Goal: Ask a question

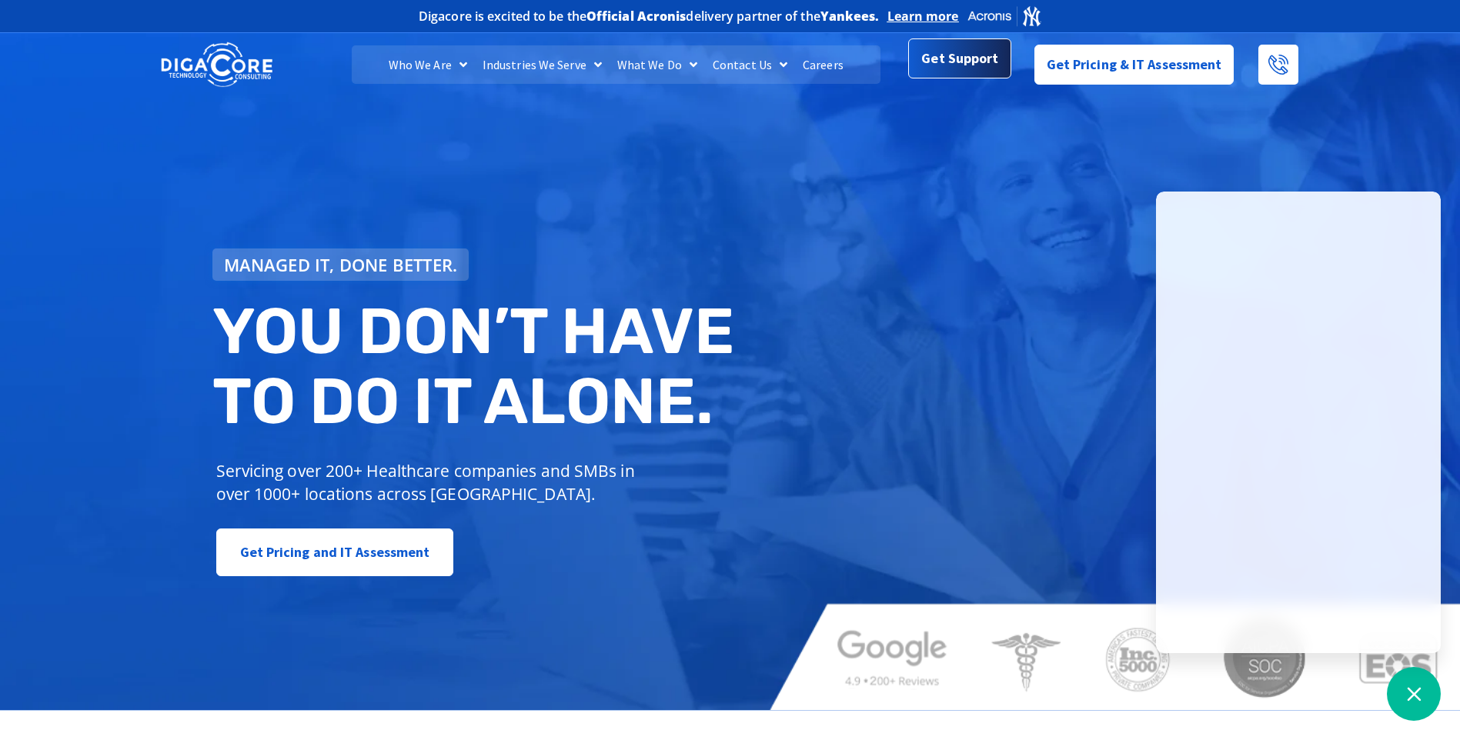
click at [964, 83] on div "Get Support" at bounding box center [959, 65] width 102 height 40
click at [957, 55] on span "Get Support" at bounding box center [959, 58] width 77 height 31
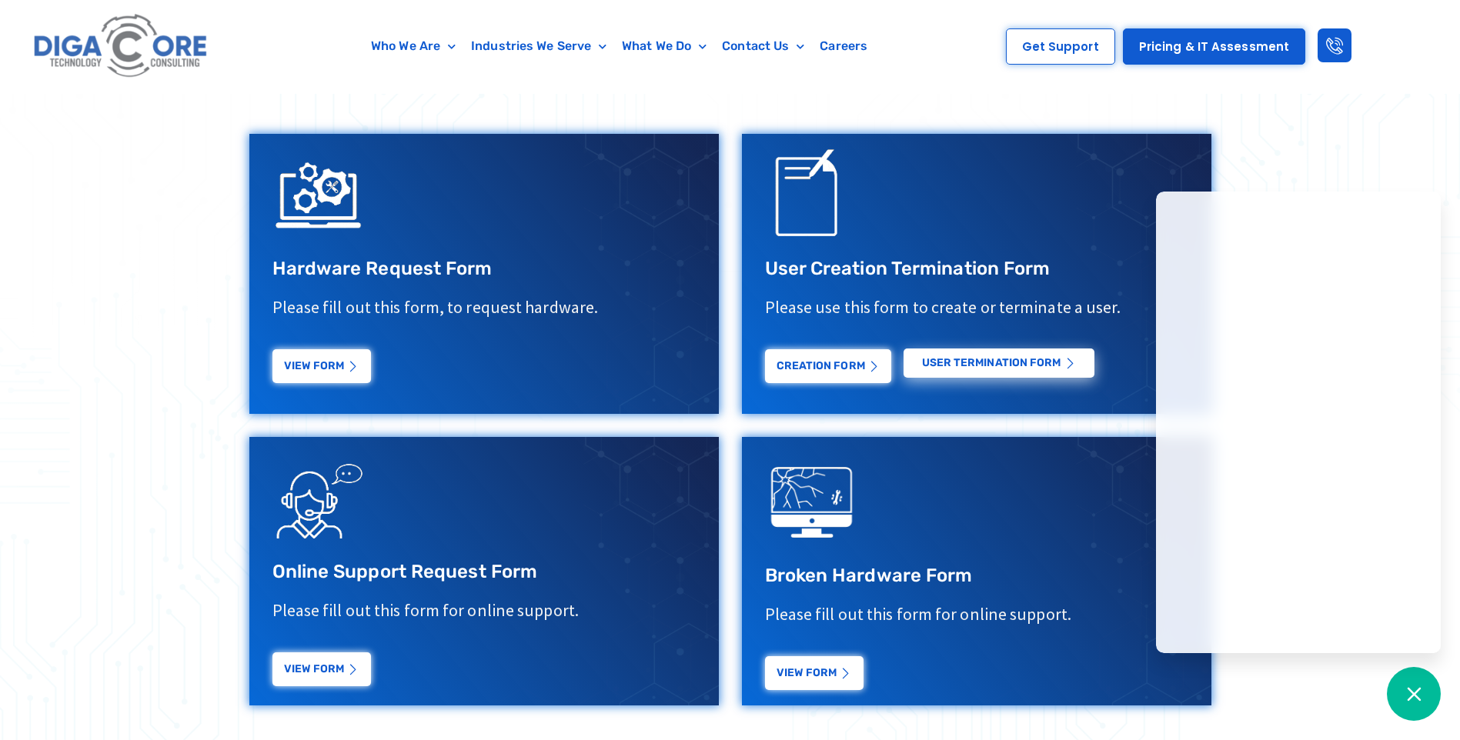
scroll to position [539, 0]
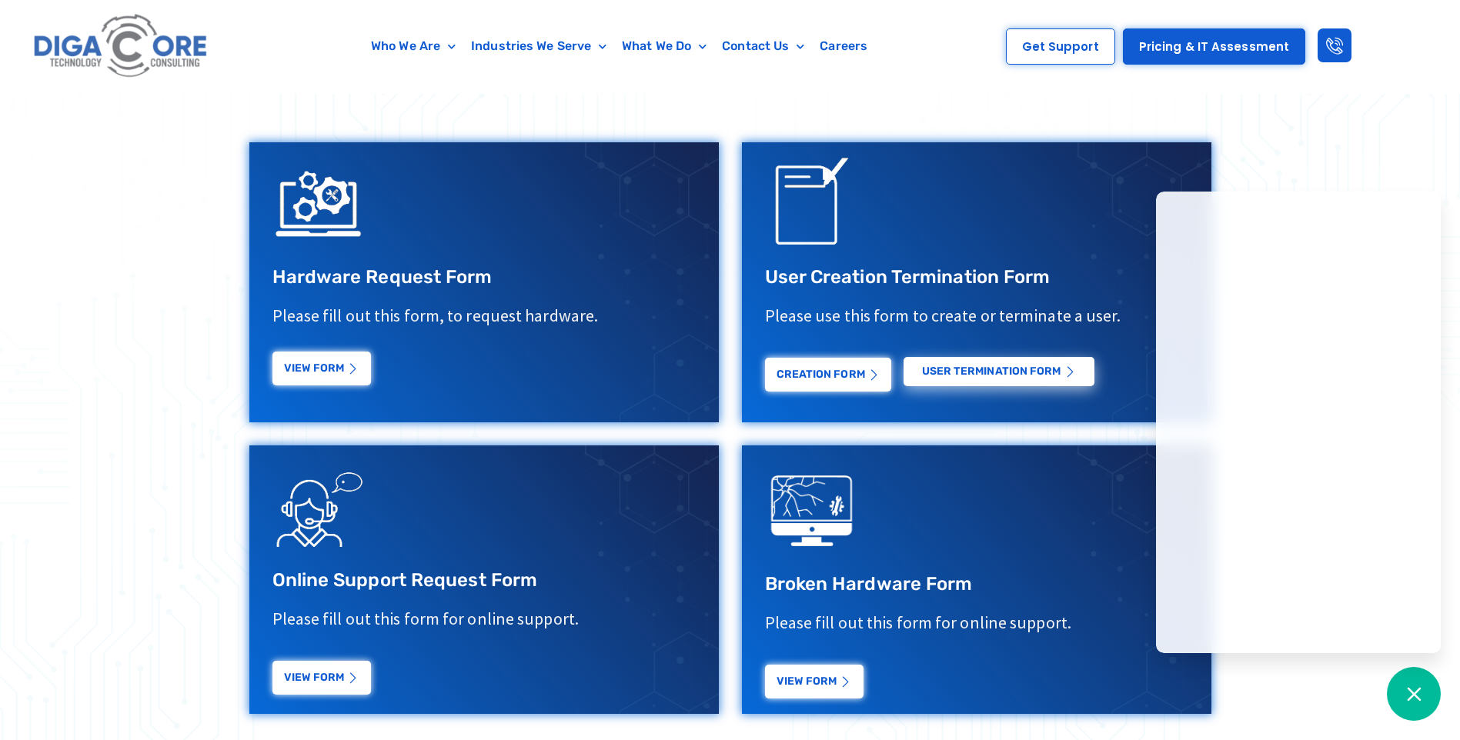
click at [328, 359] on link "View Form" at bounding box center [321, 369] width 99 height 34
